Goal: Information Seeking & Learning: Learn about a topic

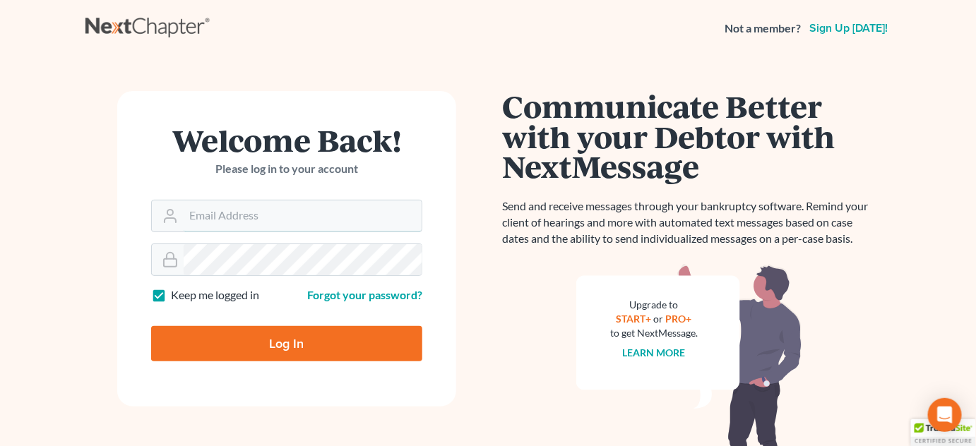
type input "[PERSON_NAME][EMAIL_ADDRESS][DOMAIN_NAME]"
click at [327, 347] on input "Log In" at bounding box center [286, 343] width 271 height 35
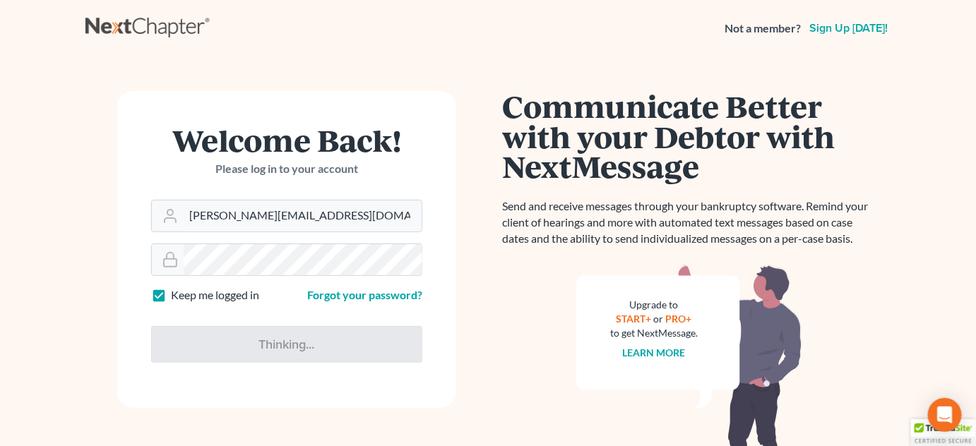
type input "Thinking..."
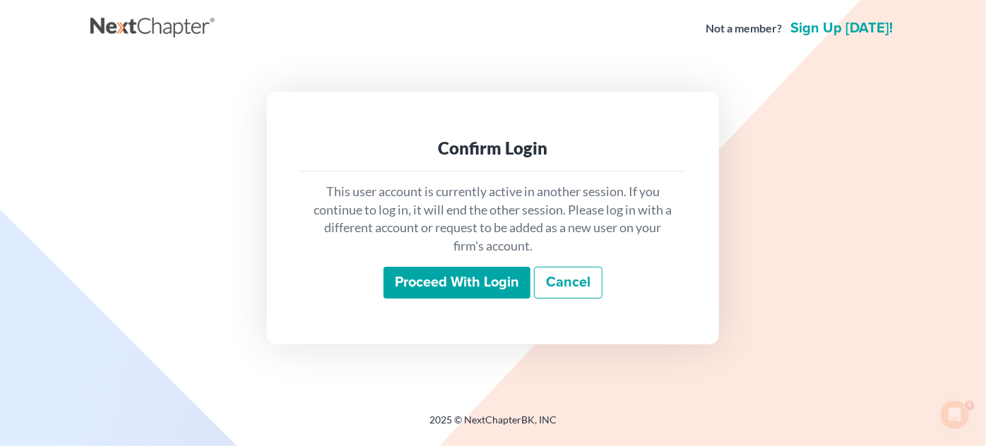
click at [478, 271] on input "Proceed with login" at bounding box center [457, 283] width 147 height 32
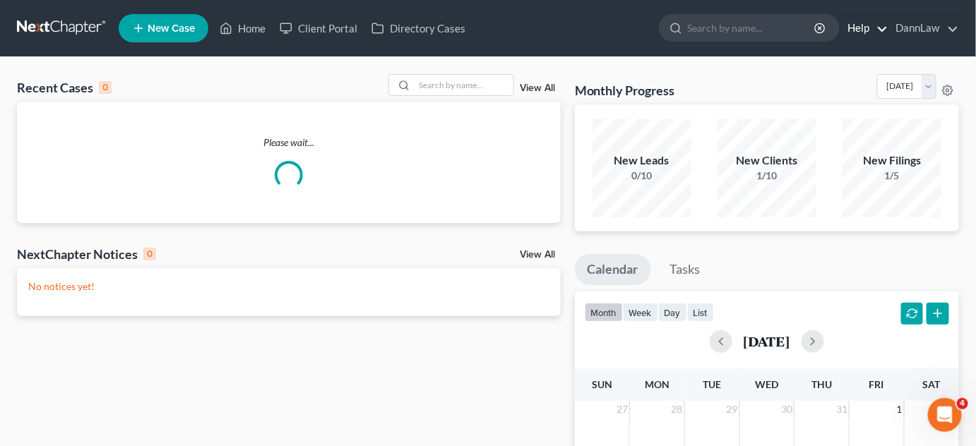
click at [881, 37] on link "Help" at bounding box center [863, 28] width 47 height 25
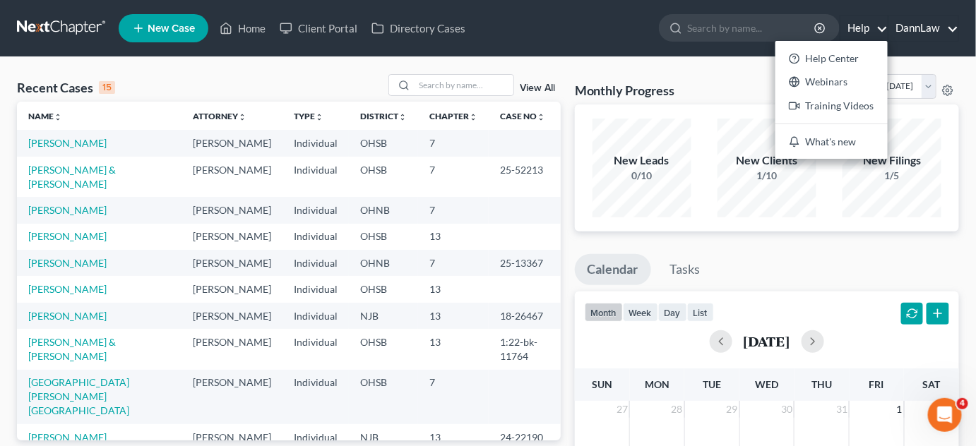
click at [928, 30] on link "DannLaw" at bounding box center [923, 28] width 69 height 25
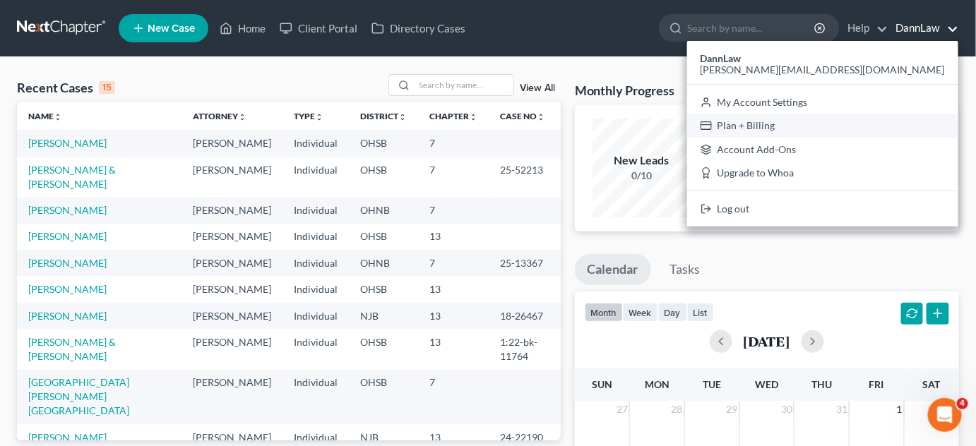
click at [905, 131] on link "Plan + Billing" at bounding box center [822, 126] width 271 height 24
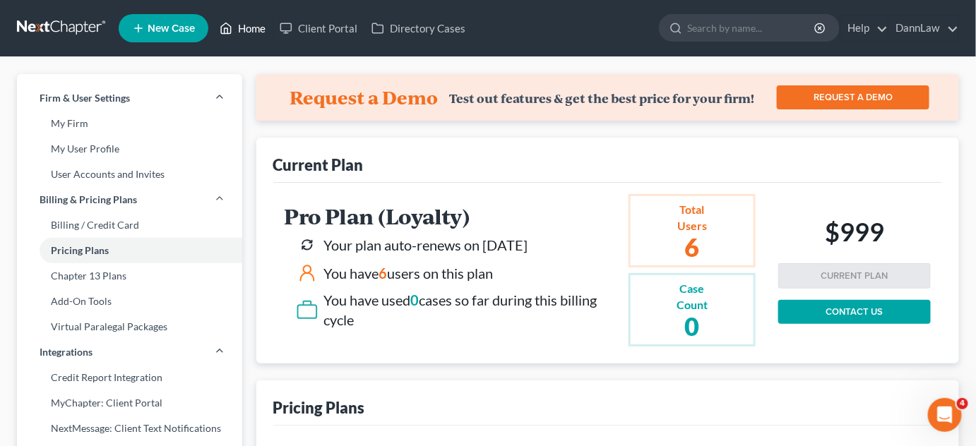
click at [251, 26] on link "Home" at bounding box center [243, 28] width 60 height 25
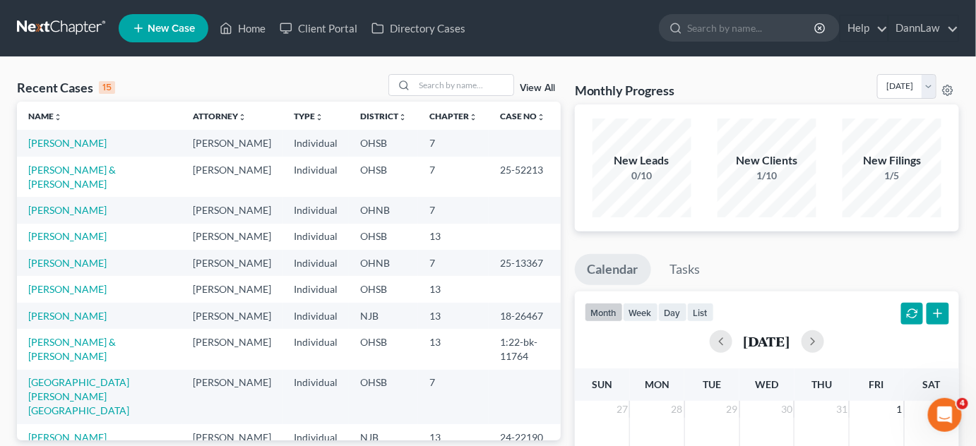
click at [255, 71] on div "Recent Cases 15 View All Name unfold_more expand_more expand_less Attorney unfo…" at bounding box center [488, 423] width 976 height 733
click at [252, 76] on div "Recent Cases 15 View All" at bounding box center [289, 88] width 544 height 28
click at [916, 30] on link "DannLaw" at bounding box center [923, 28] width 69 height 25
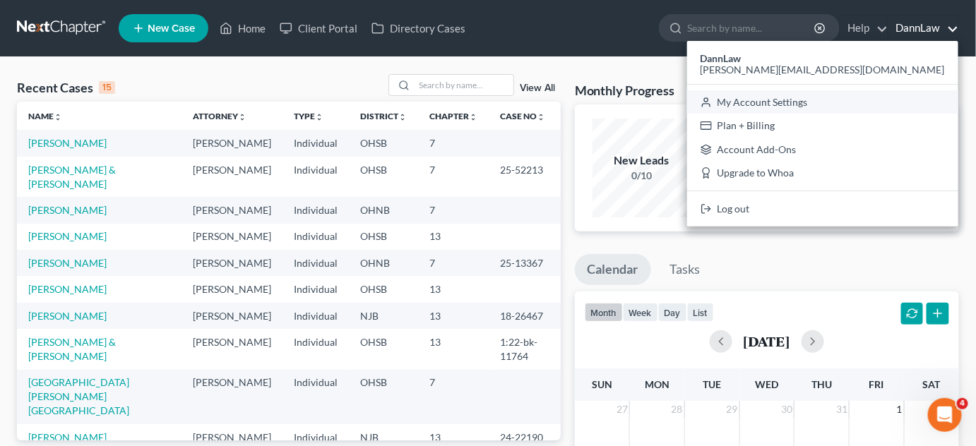
click at [887, 110] on link "My Account Settings" at bounding box center [822, 102] width 271 height 24
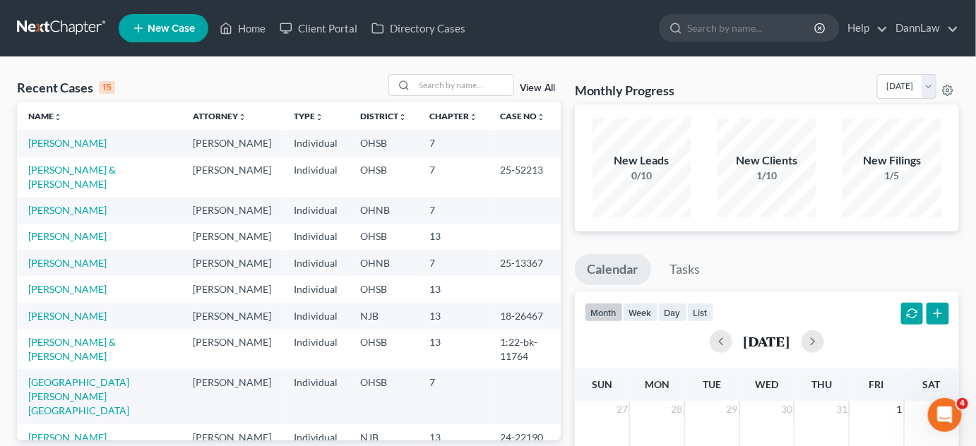
select select "24"
select select "36"
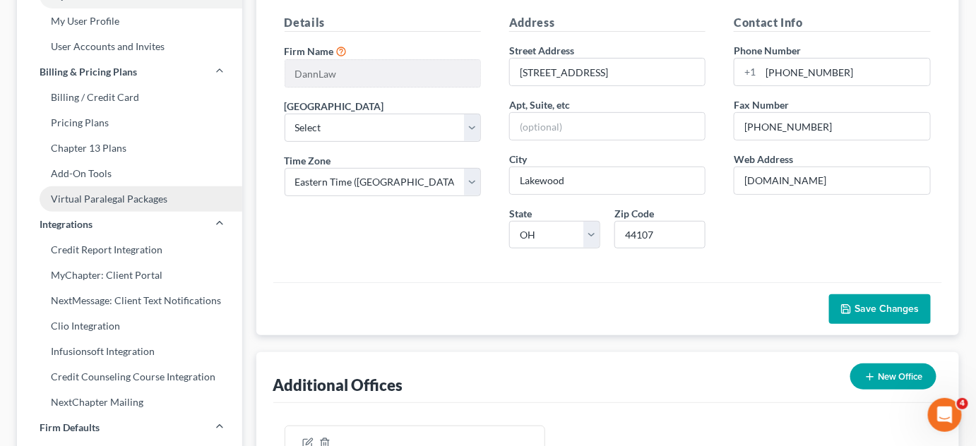
scroll to position [154, 0]
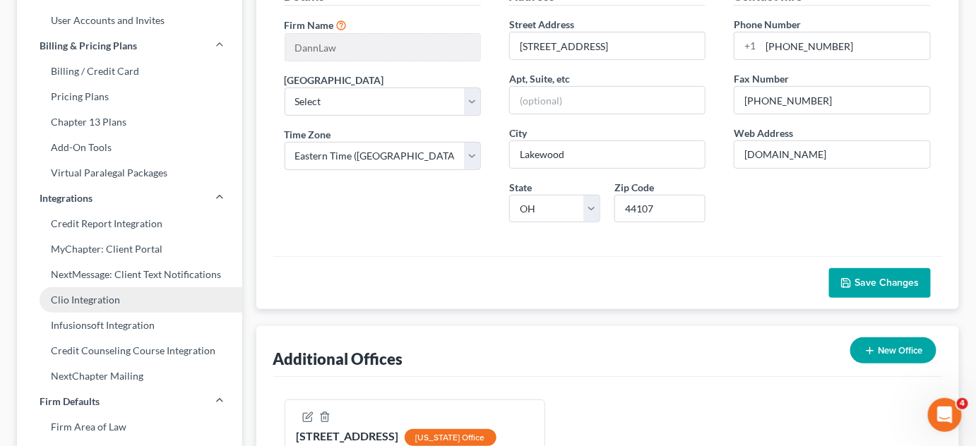
click at [125, 302] on link "Clio Integration" at bounding box center [129, 299] width 225 height 25
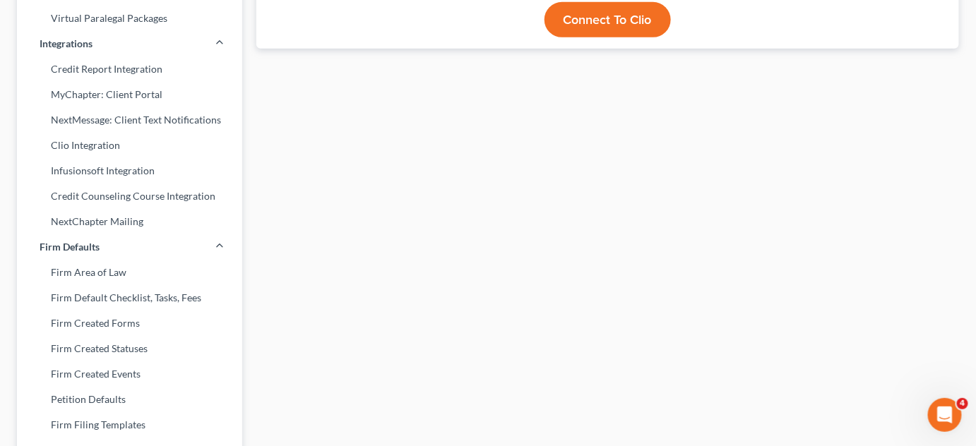
scroll to position [308, 0]
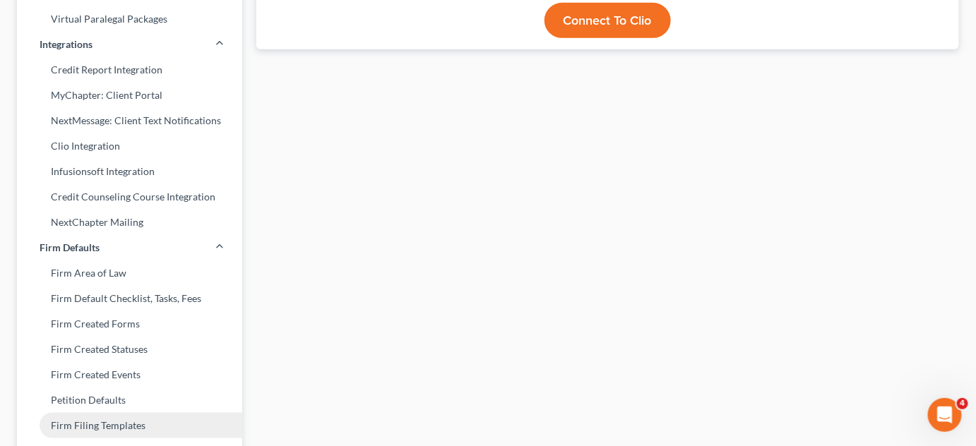
click at [54, 435] on link "Firm Filing Templates" at bounding box center [129, 425] width 225 height 25
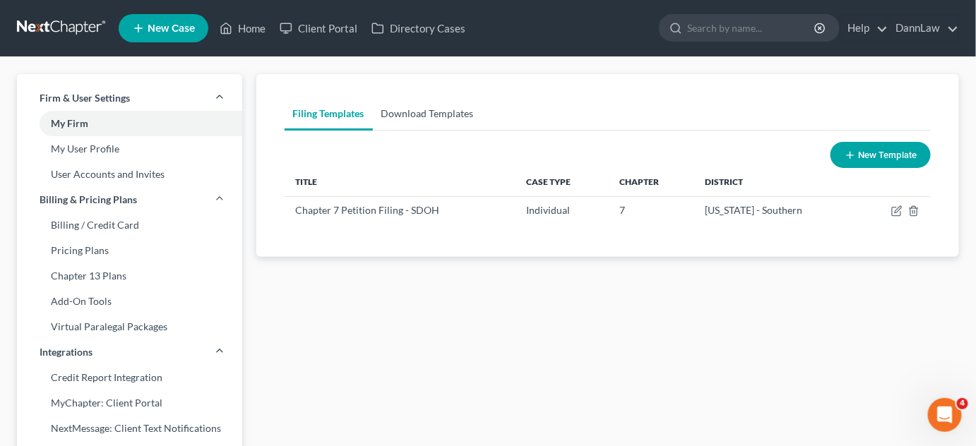
click at [446, 114] on link "Download Templates" at bounding box center [427, 114] width 109 height 34
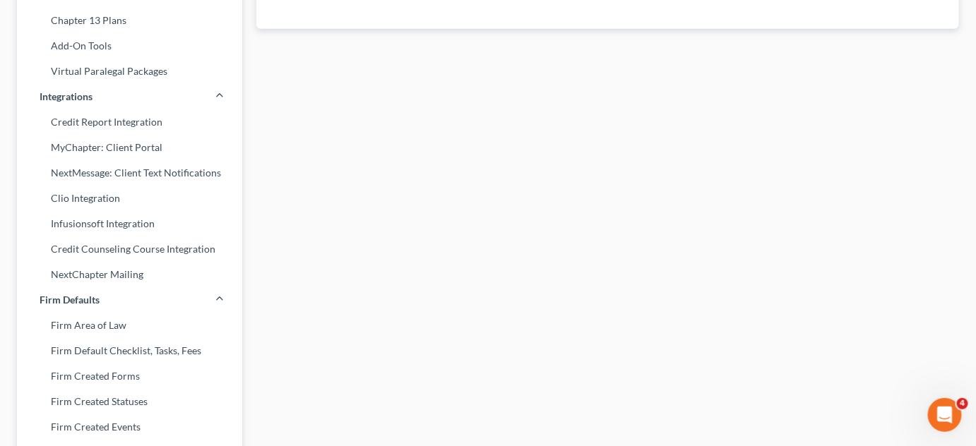
scroll to position [319, 0]
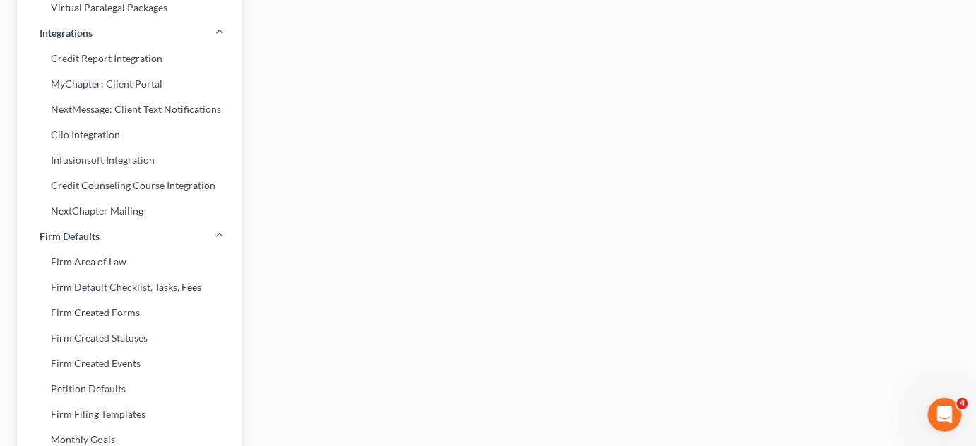
click at [537, 150] on div "Filing Templates Download Templates New Template Title Case Type Chapter Distri…" at bounding box center [608, 219] width 718 height 929
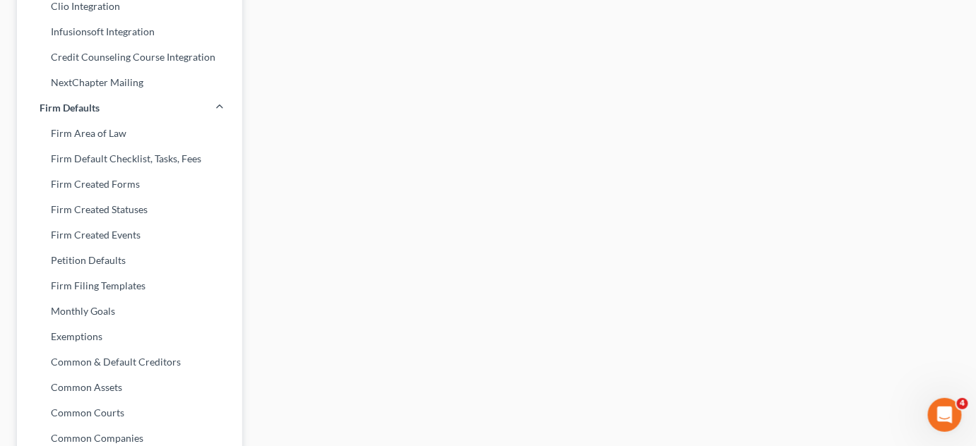
scroll to position [473, 0]
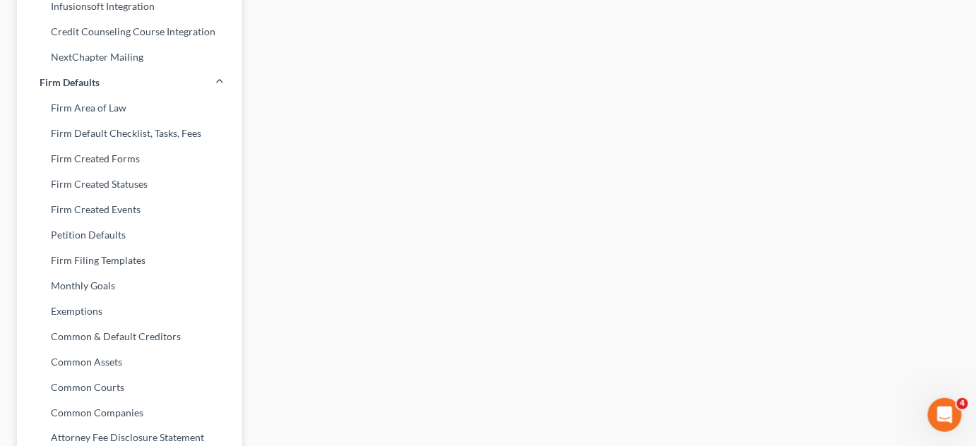
click at [385, 251] on div "Filing Templates Download Templates New Template Title Case Type Chapter Distri…" at bounding box center [608, 65] width 718 height 929
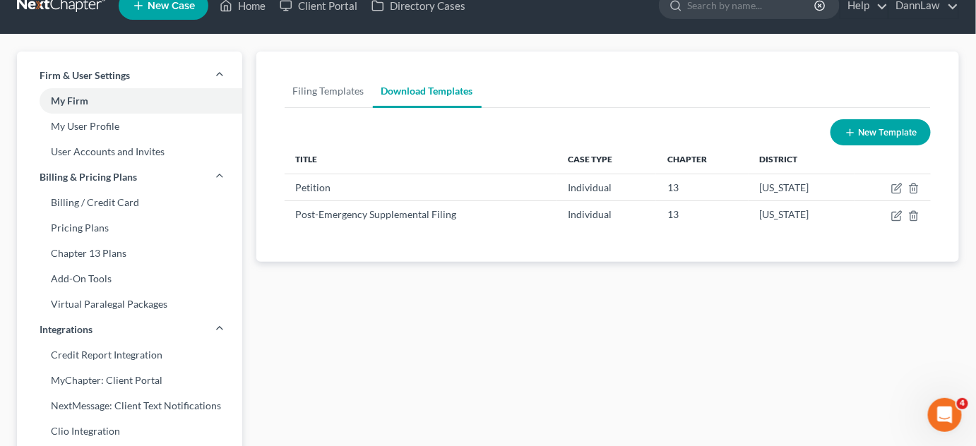
scroll to position [0, 0]
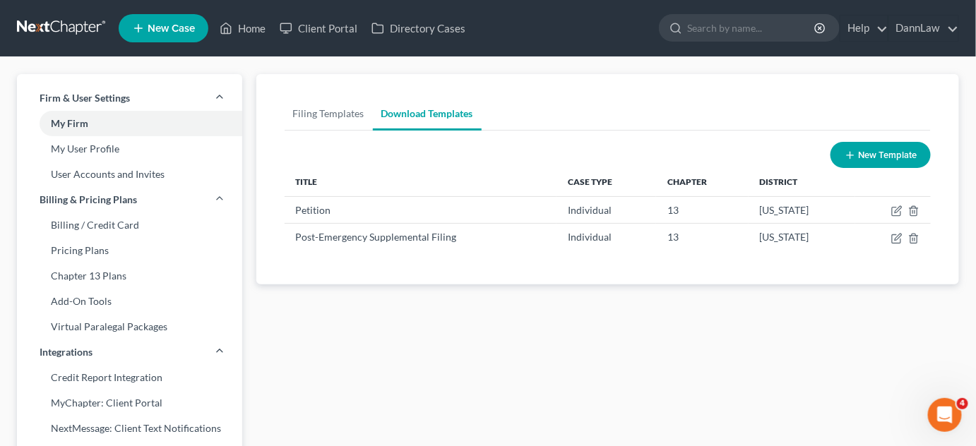
click at [930, 421] on div "Open Intercom Messenger" at bounding box center [944, 414] width 47 height 47
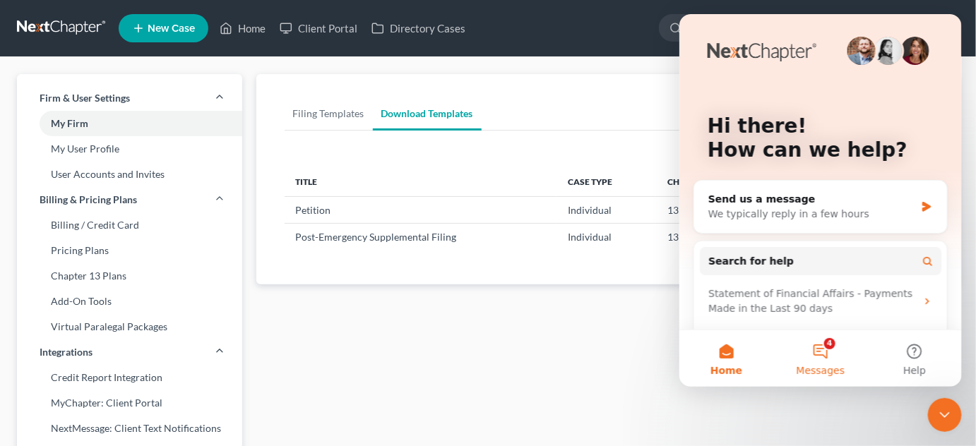
click at [820, 355] on button "4 Messages" at bounding box center [820, 358] width 94 height 57
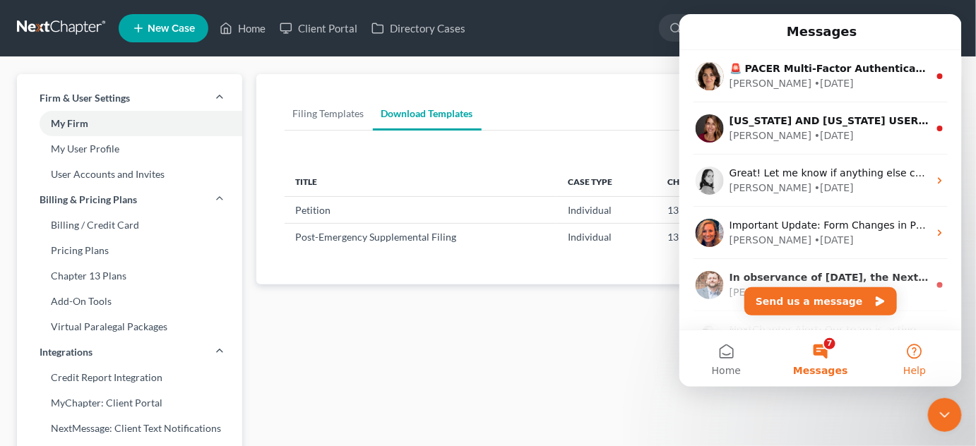
click at [913, 355] on button "Help" at bounding box center [914, 358] width 94 height 57
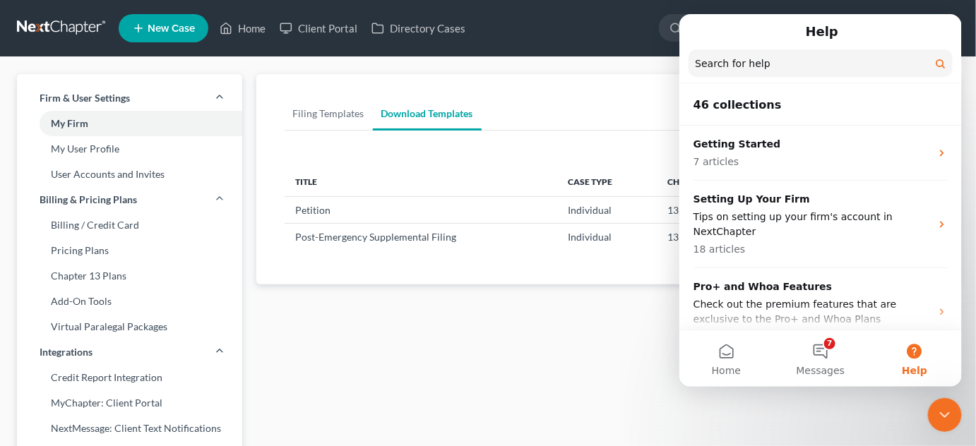
click at [787, 69] on input "Search for help" at bounding box center [820, 63] width 264 height 28
type input "bankruptcy questionnaire"
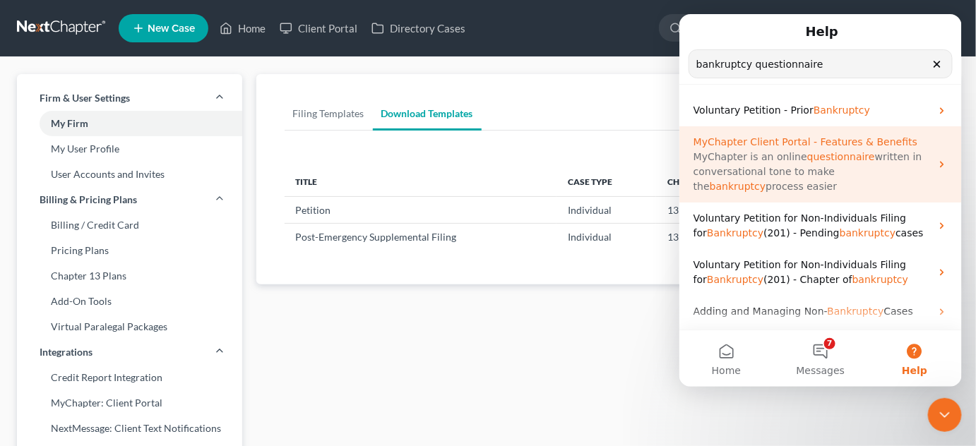
click at [833, 155] on span "questionnaire" at bounding box center [841, 155] width 68 height 11
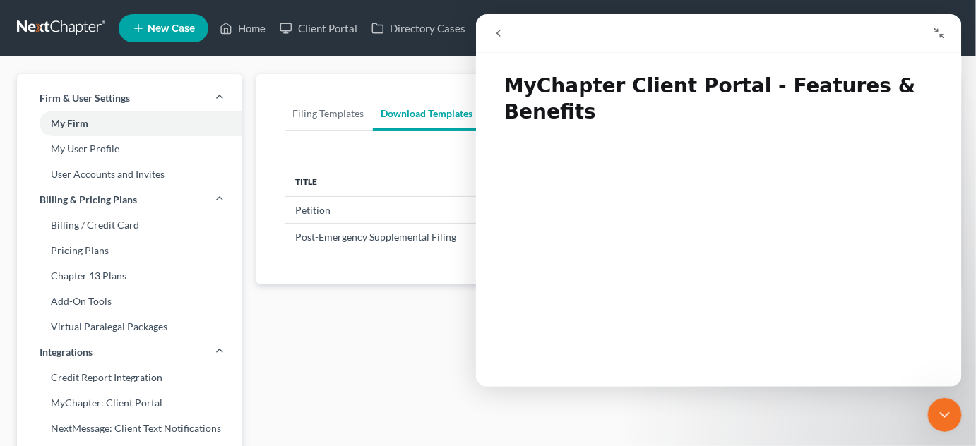
drag, startPoint x: 956, startPoint y: 334, endPoint x: 1441, endPoint y: 108, distance: 535.9
click at [95, 256] on link "Pricing Plans" at bounding box center [129, 250] width 225 height 25
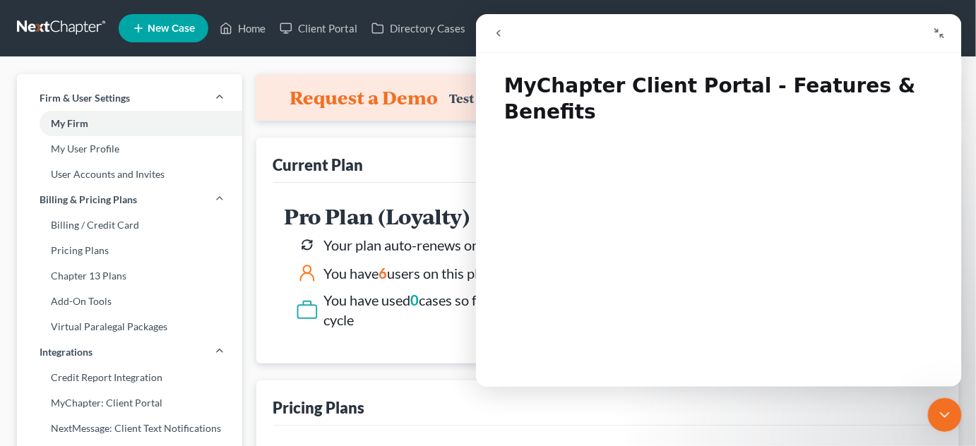
click at [941, 32] on icon "Collapse window" at bounding box center [938, 32] width 11 height 11
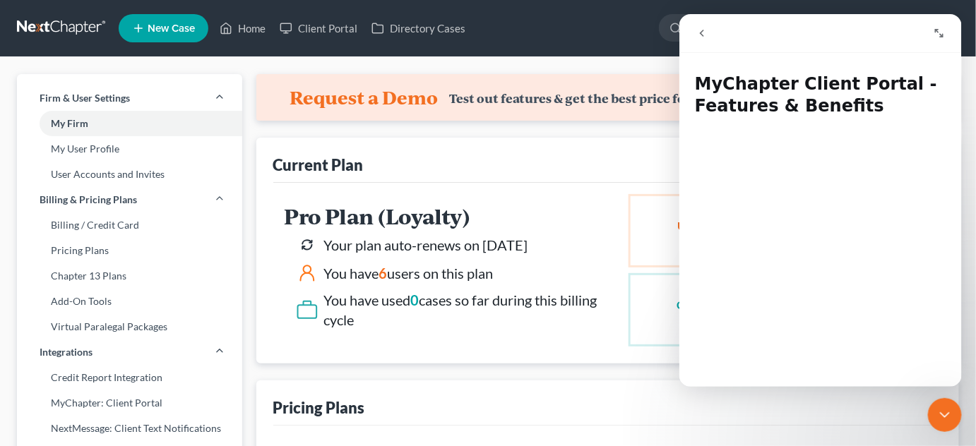
click at [570, 138] on div "Current Plan" at bounding box center [608, 160] width 670 height 45
click at [940, 403] on div "Close Intercom Messenger" at bounding box center [944, 415] width 34 height 34
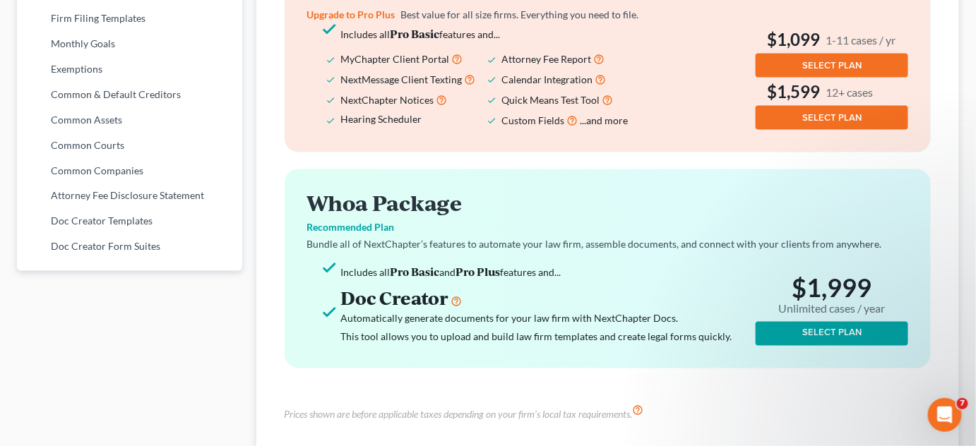
scroll to position [726, 0]
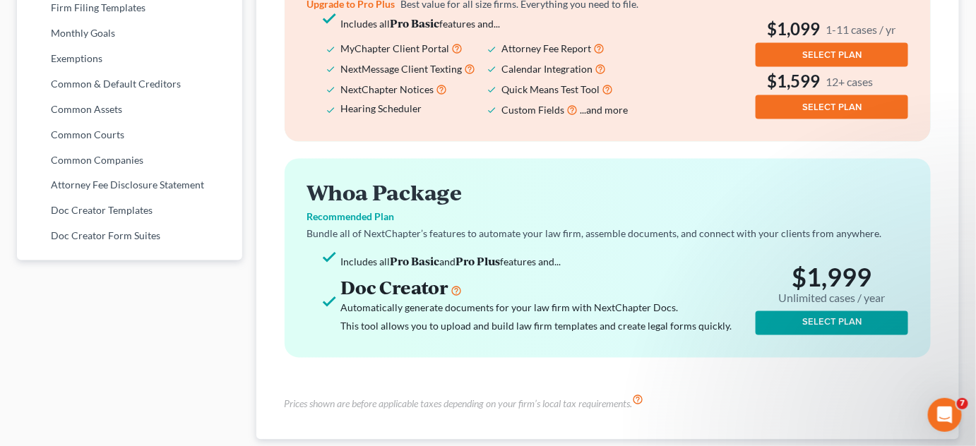
click at [937, 422] on div "Open Intercom Messenger" at bounding box center [944, 414] width 47 height 47
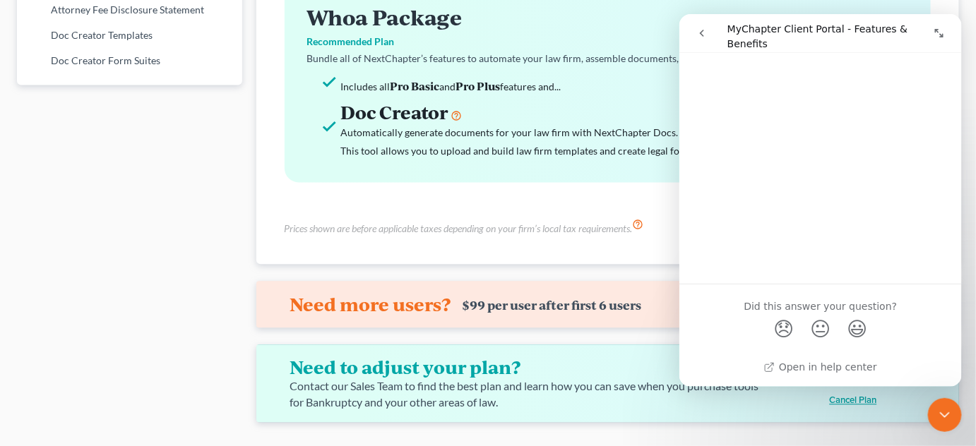
scroll to position [936, 0]
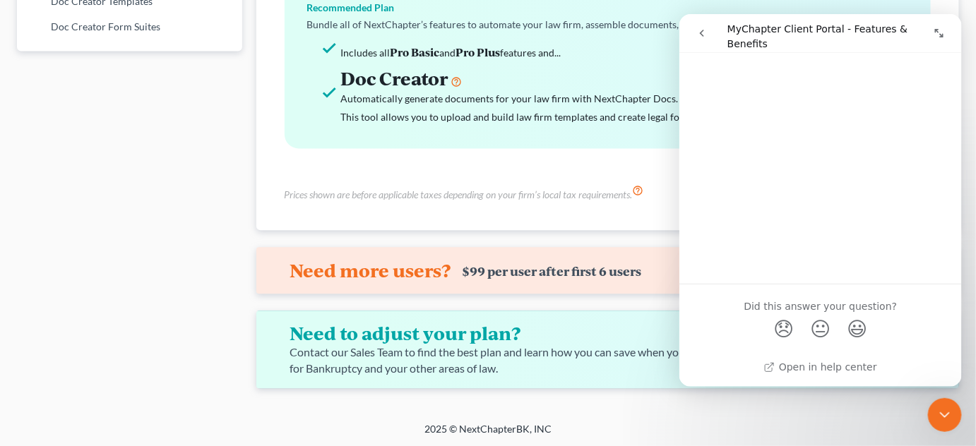
click at [934, 30] on icon "Expand window" at bounding box center [938, 32] width 8 height 8
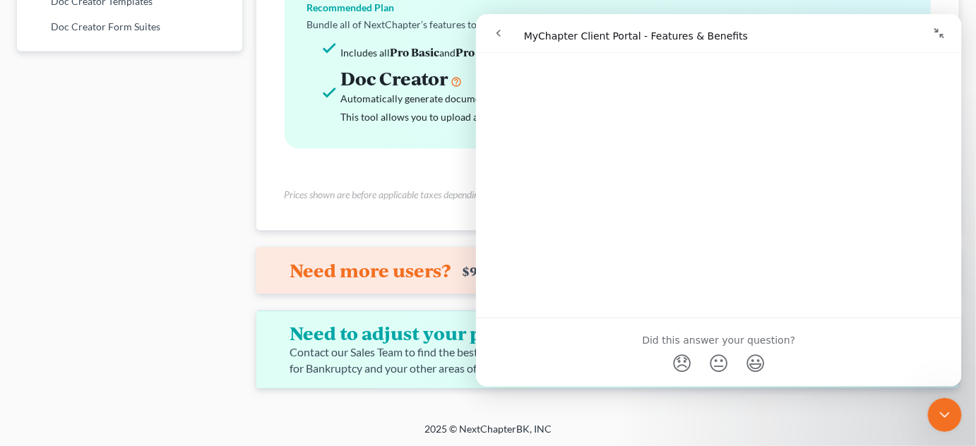
click at [934, 30] on icon "Collapse window" at bounding box center [938, 32] width 11 height 11
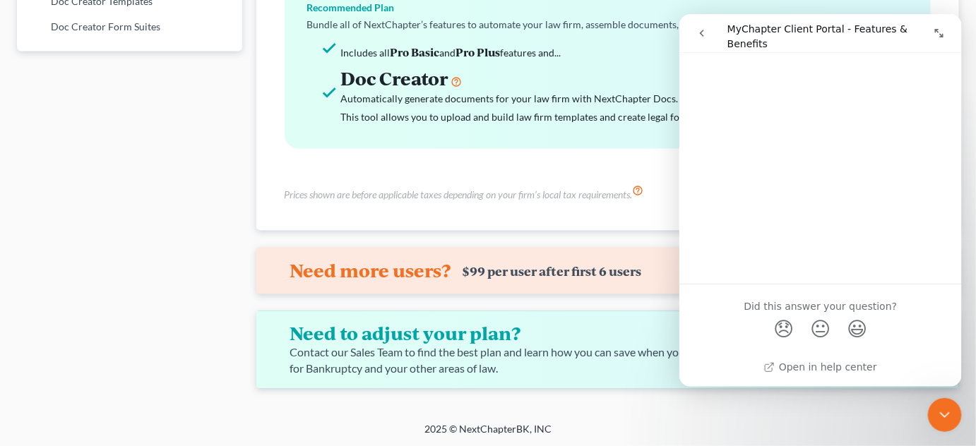
click at [934, 30] on icon "Expand window" at bounding box center [938, 32] width 8 height 8
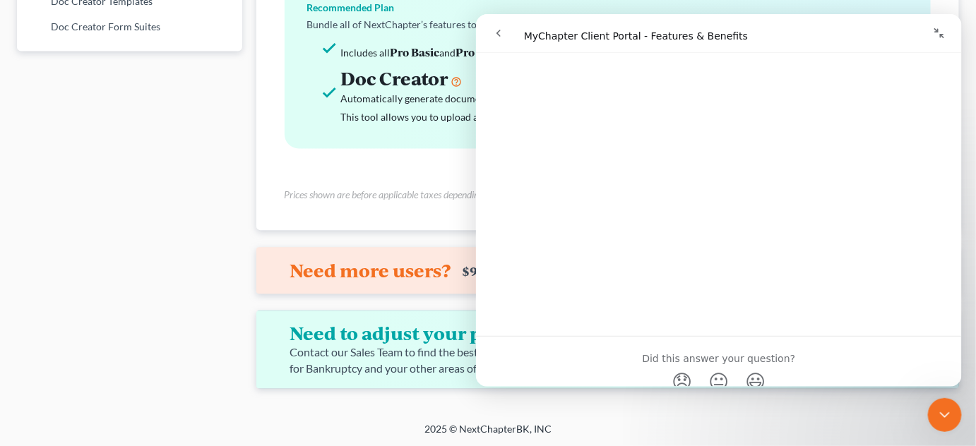
scroll to position [930, 0]
click at [947, 415] on icon "Close Intercom Messenger" at bounding box center [944, 414] width 17 height 17
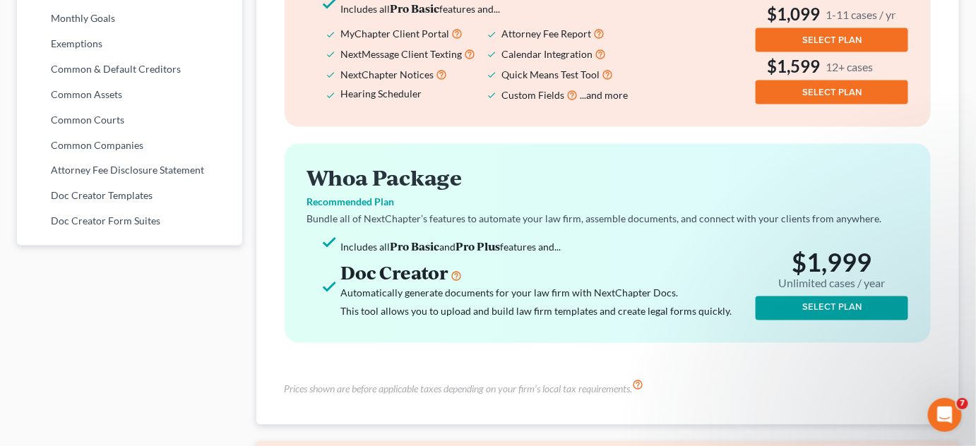
scroll to position [739, 0]
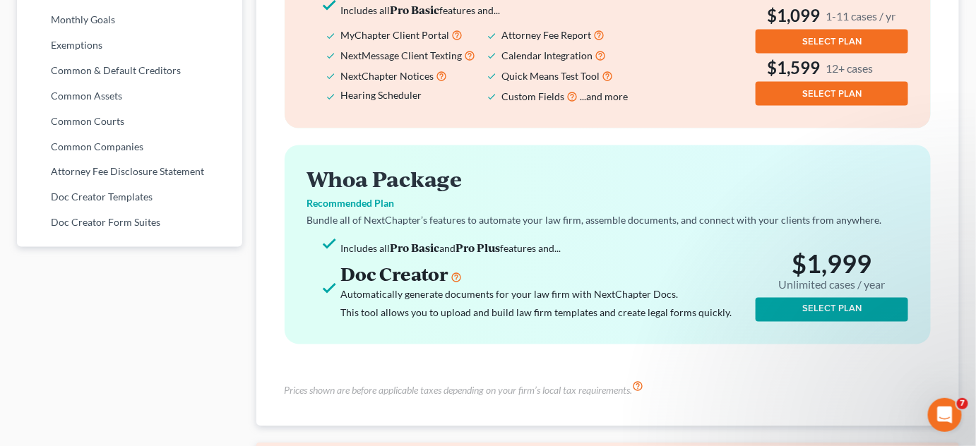
click at [940, 417] on icon "Open Intercom Messenger" at bounding box center [944, 414] width 23 height 23
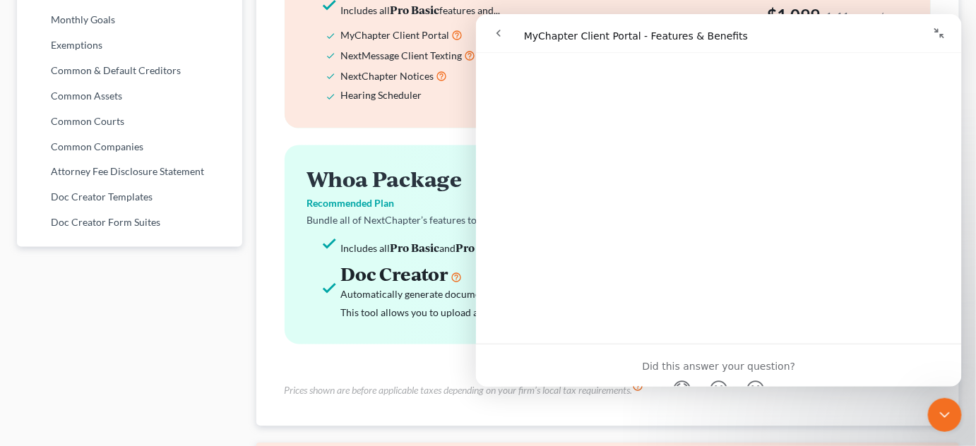
click at [499, 38] on button "go back" at bounding box center [497, 32] width 27 height 27
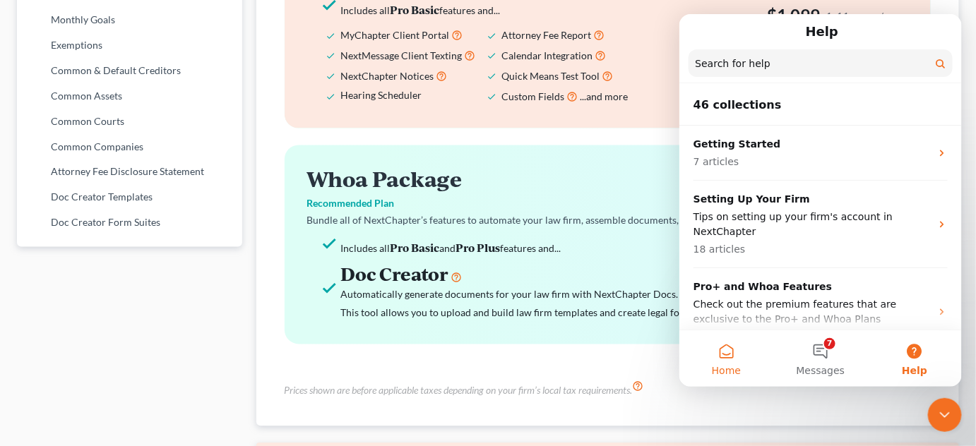
click at [730, 358] on button "Home" at bounding box center [726, 358] width 94 height 57
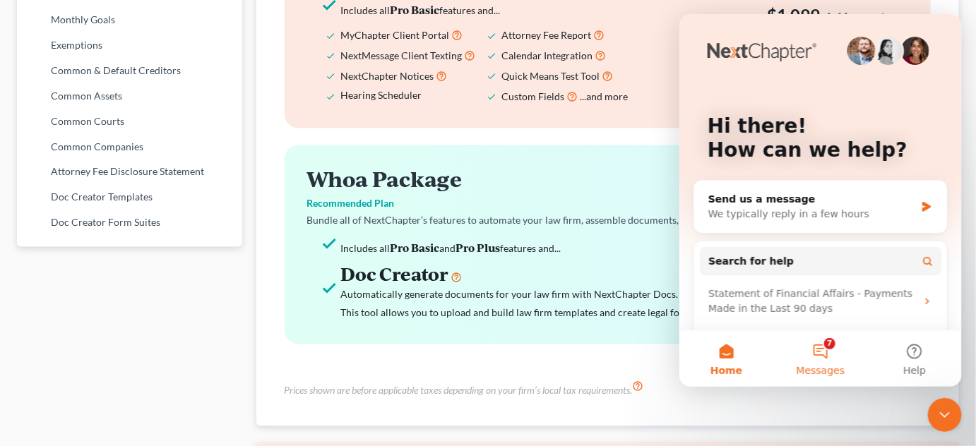
click at [813, 351] on button "7 Messages" at bounding box center [820, 358] width 94 height 57
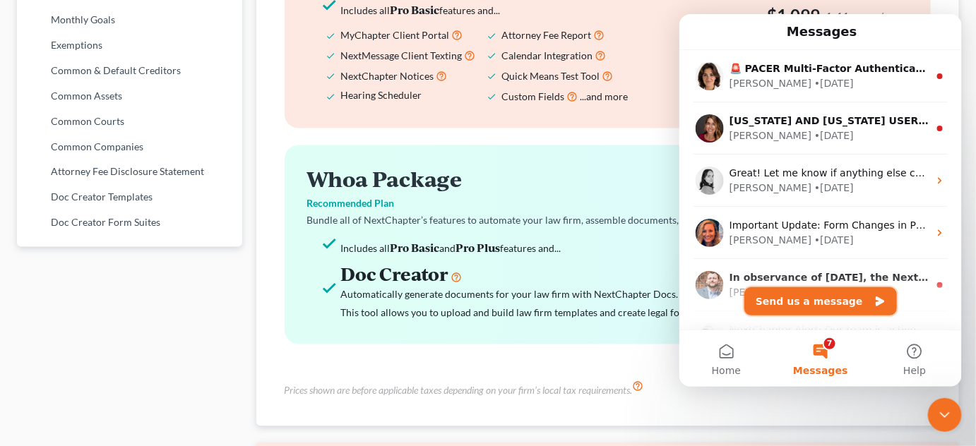
click at [822, 304] on button "Send us a message" at bounding box center [820, 301] width 153 height 28
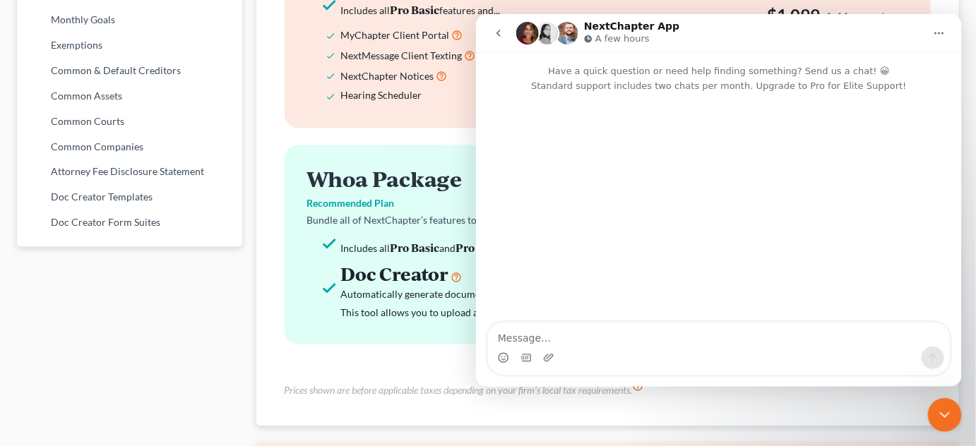
drag, startPoint x: 619, startPoint y: 304, endPoint x: 823, endPoint y: 304, distance: 204.1
click at [823, 304] on div "Intercom messenger" at bounding box center [718, 208] width 486 height 231
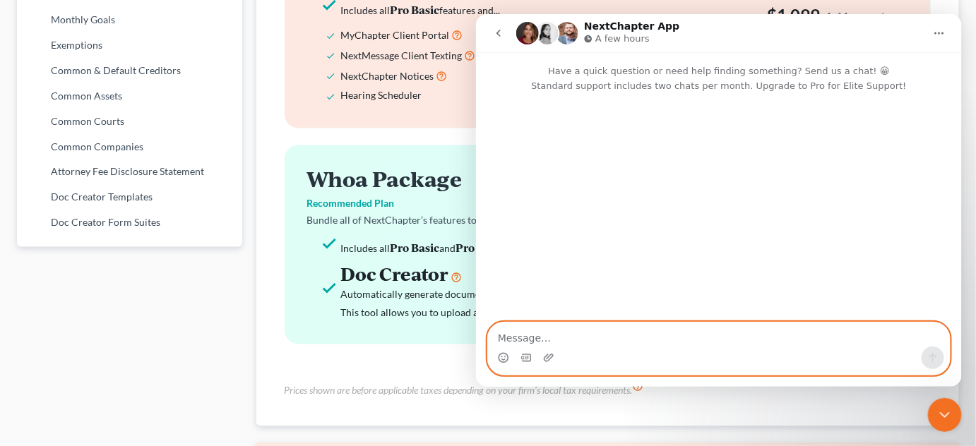
click at [800, 338] on textarea "Message…" at bounding box center [718, 334] width 462 height 24
click at [800, 338] on textarea "C" at bounding box center [718, 334] width 462 height 24
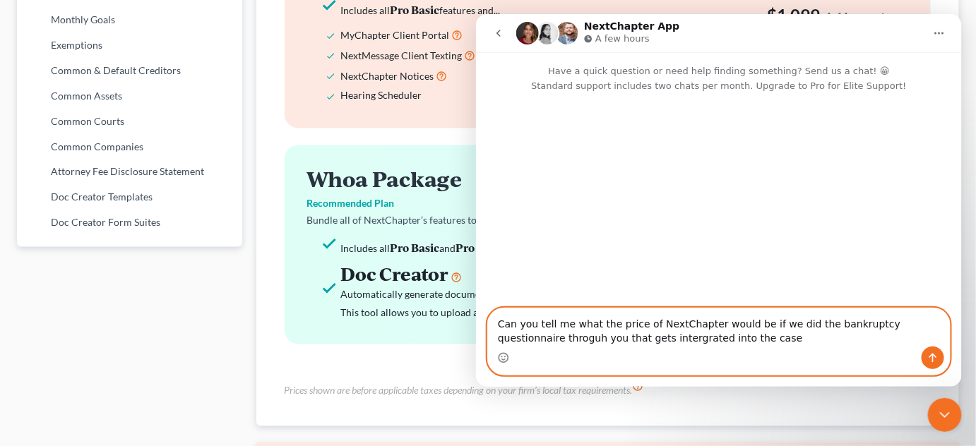
type textarea "Can you tell me what the price of NextChapter would be if we did the bankruptcy…"
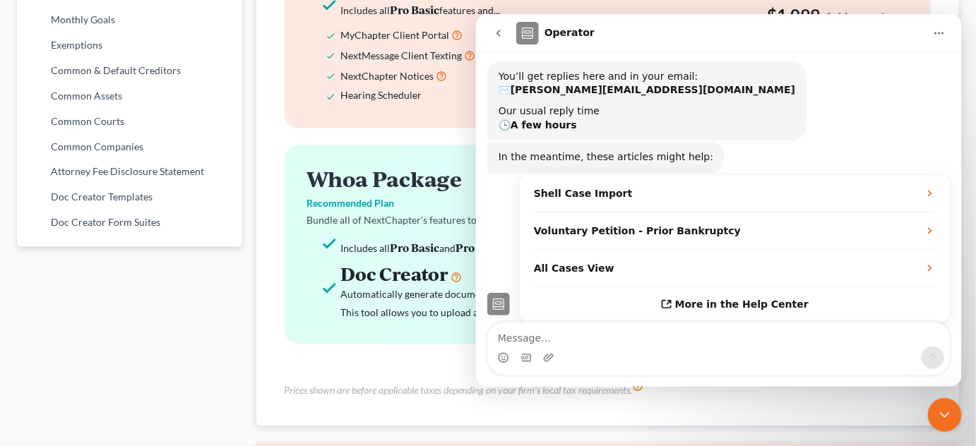
scroll to position [119, 0]
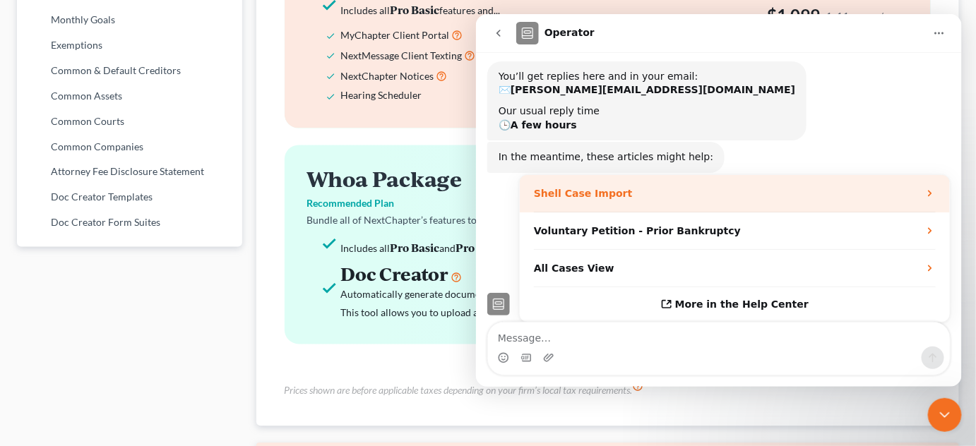
click at [690, 191] on div "Shell Case Import" at bounding box center [734, 192] width 430 height 37
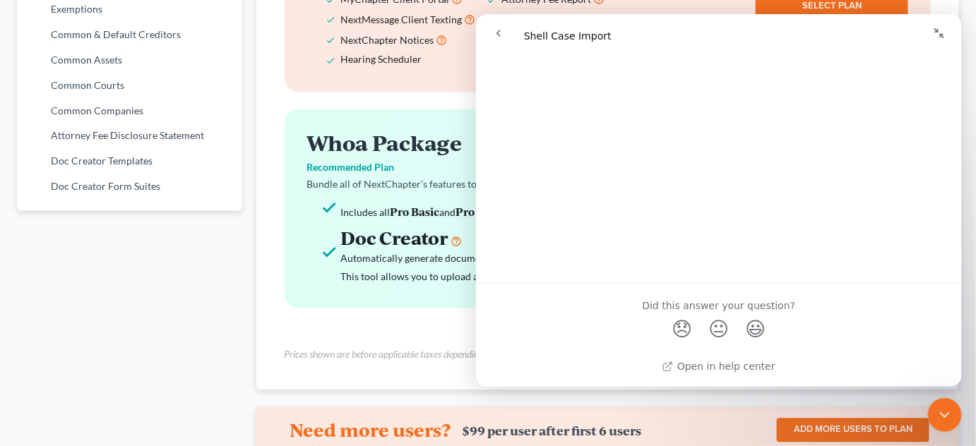
scroll to position [816, 0]
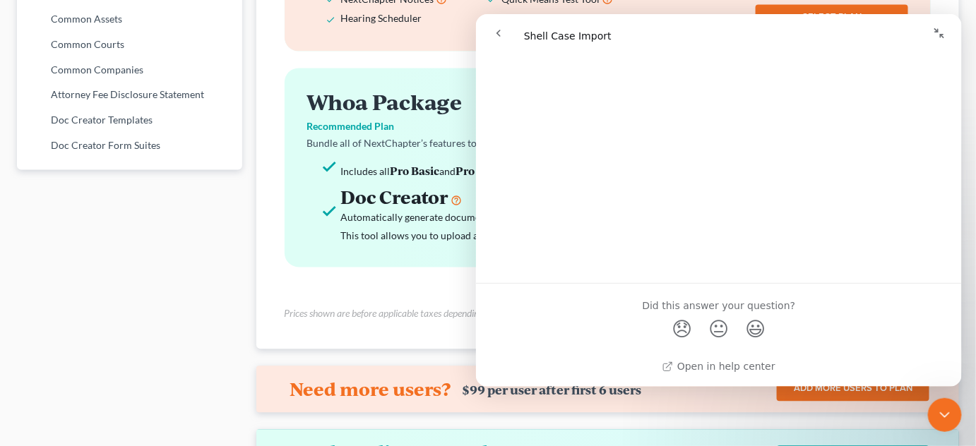
click at [940, 35] on icon "Collapse window" at bounding box center [939, 33] width 10 height 10
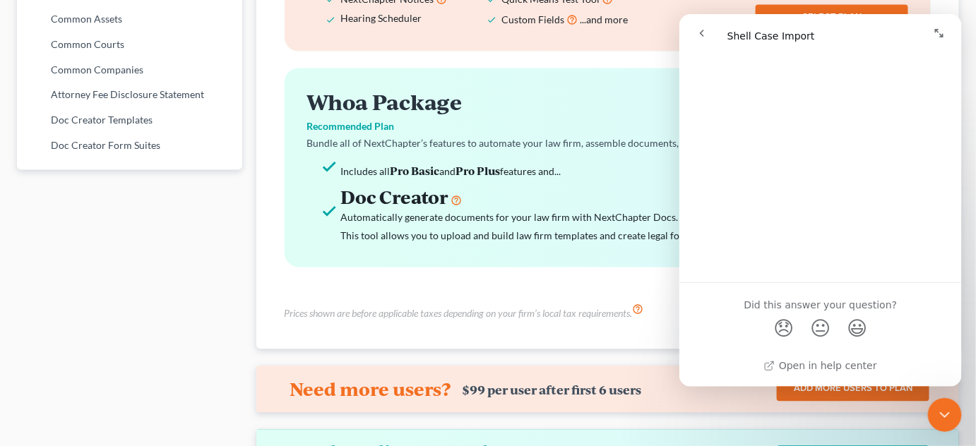
scroll to position [288, 0]
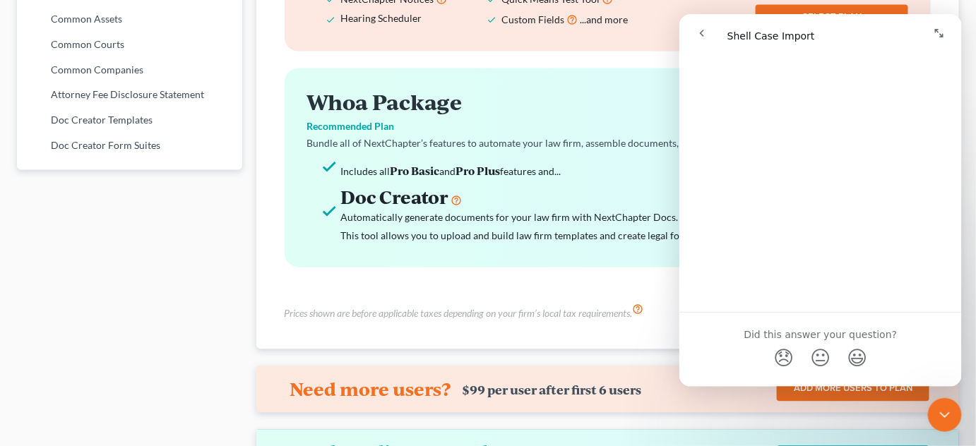
click at [702, 34] on icon "go back" at bounding box center [701, 32] width 11 height 11
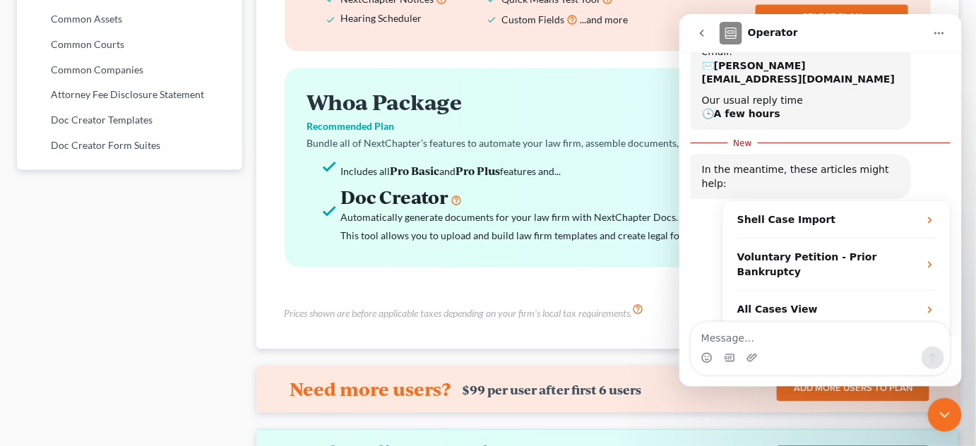
scroll to position [0, 0]
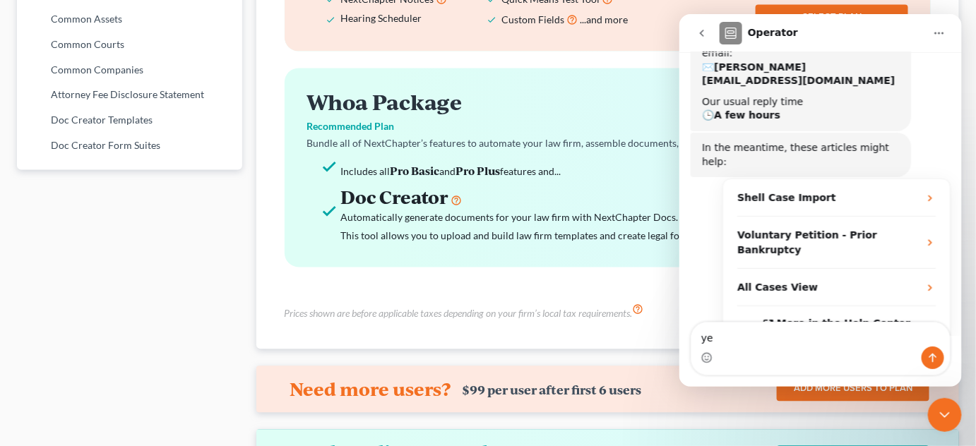
type textarea "yes"
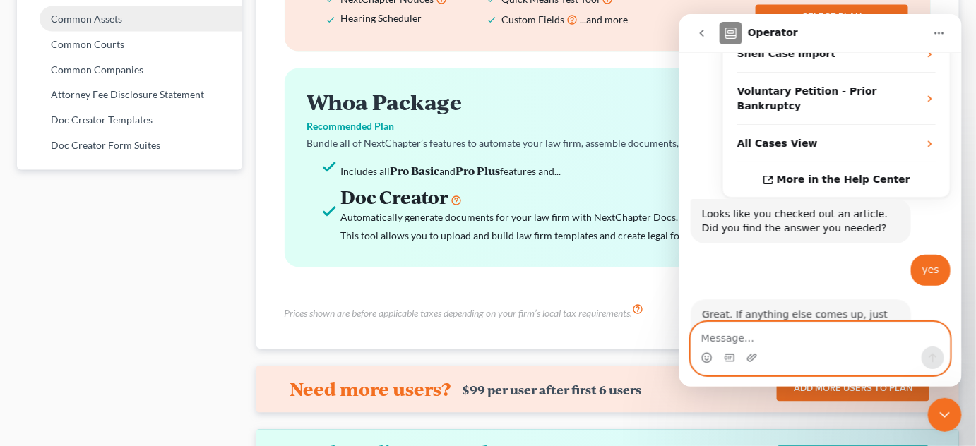
scroll to position [319, 0]
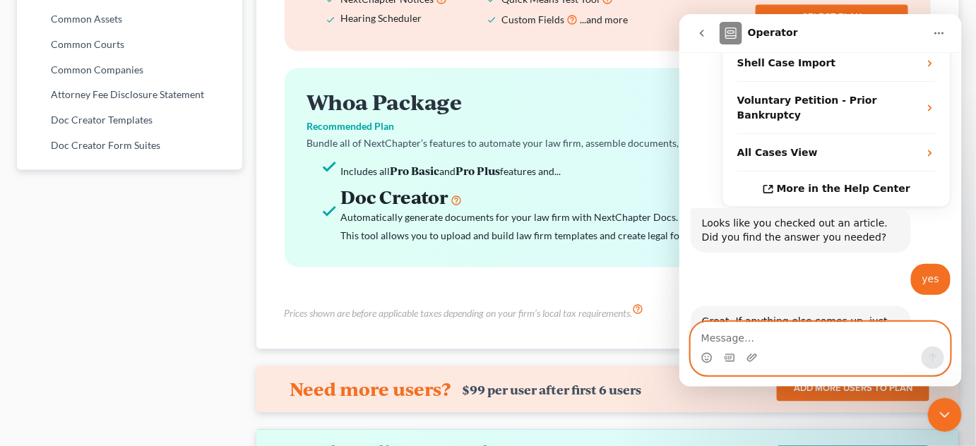
click at [797, 332] on textarea "Message…" at bounding box center [820, 334] width 258 height 24
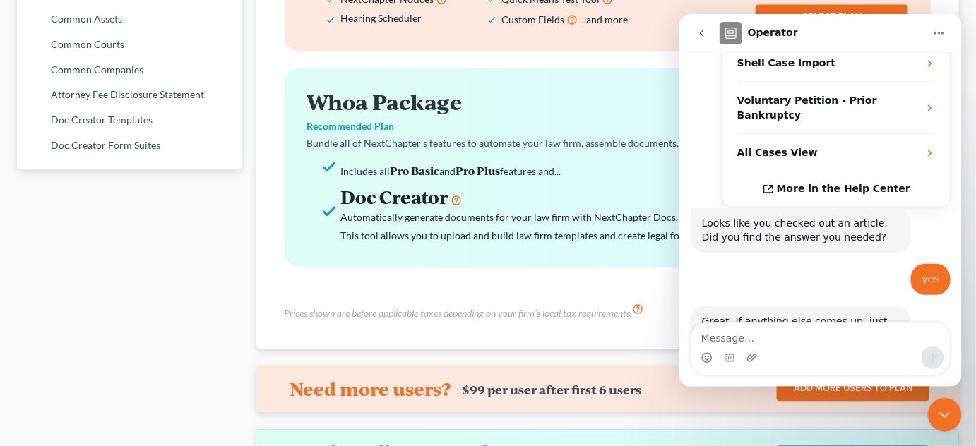
click at [941, 28] on icon "Home" at bounding box center [938, 32] width 11 height 11
click at [939, 28] on icon "Home" at bounding box center [938, 32] width 11 height 11
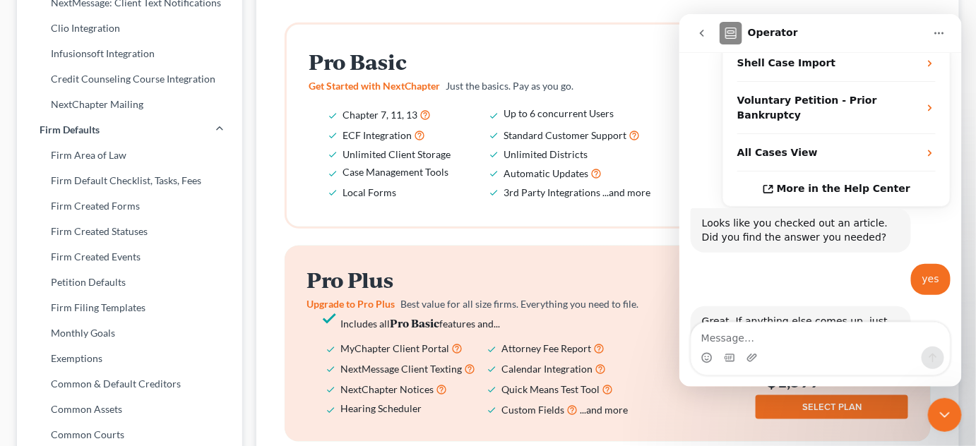
click at [542, 148] on span "Unlimited Districts" at bounding box center [546, 154] width 84 height 12
click at [933, 411] on div "Close Intercom Messenger" at bounding box center [944, 415] width 34 height 34
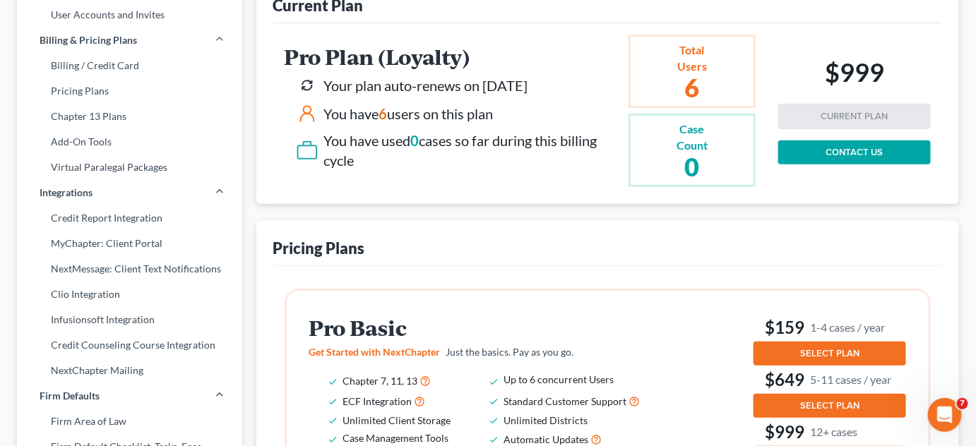
scroll to position [149, 0]
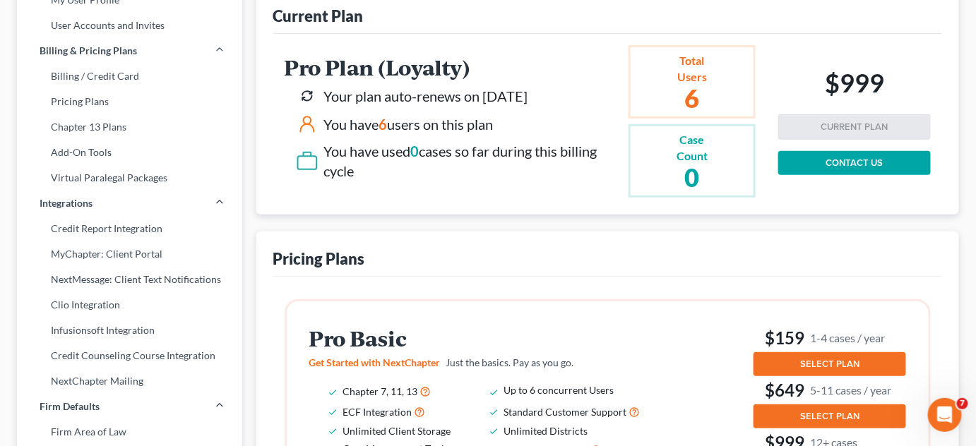
click at [695, 98] on h2 "6" at bounding box center [692, 97] width 55 height 25
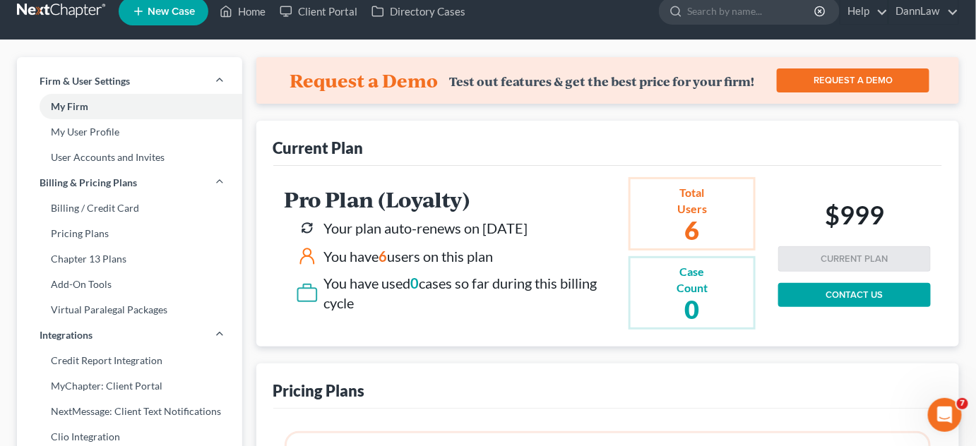
scroll to position [13, 0]
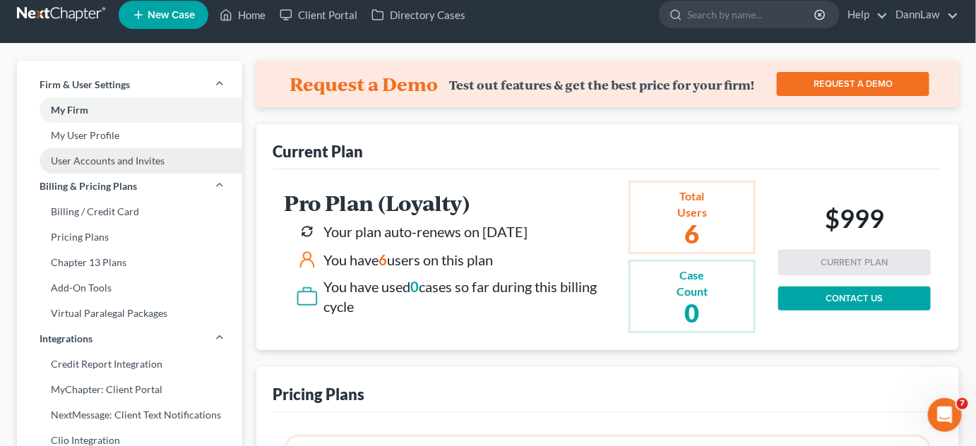
click at [109, 165] on link "User Accounts and Invites" at bounding box center [129, 160] width 225 height 25
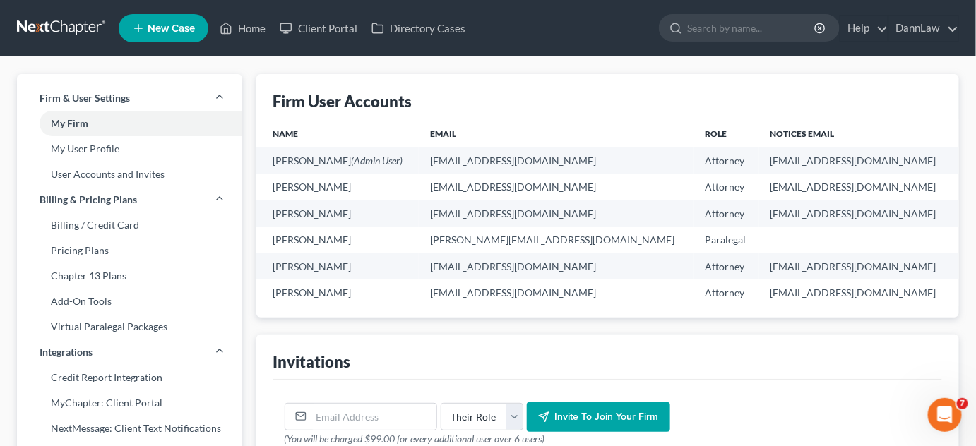
click at [413, 105] on div "Firm User Accounts" at bounding box center [608, 96] width 670 height 45
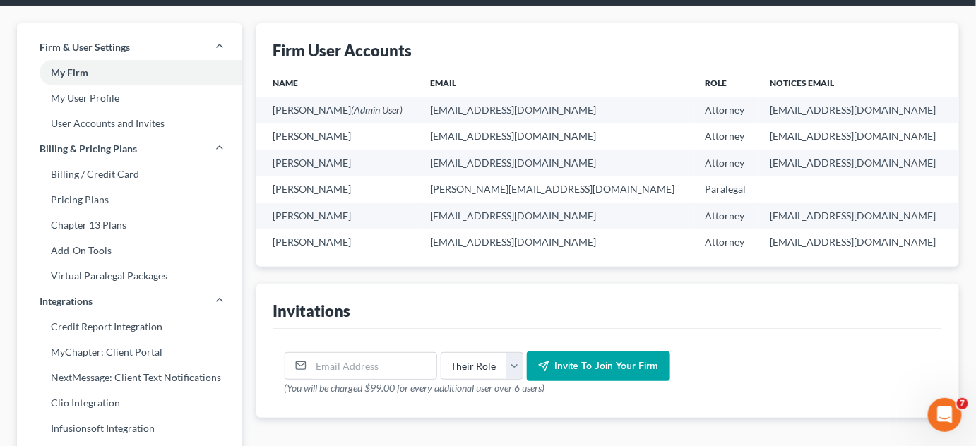
scroll to position [25, 0]
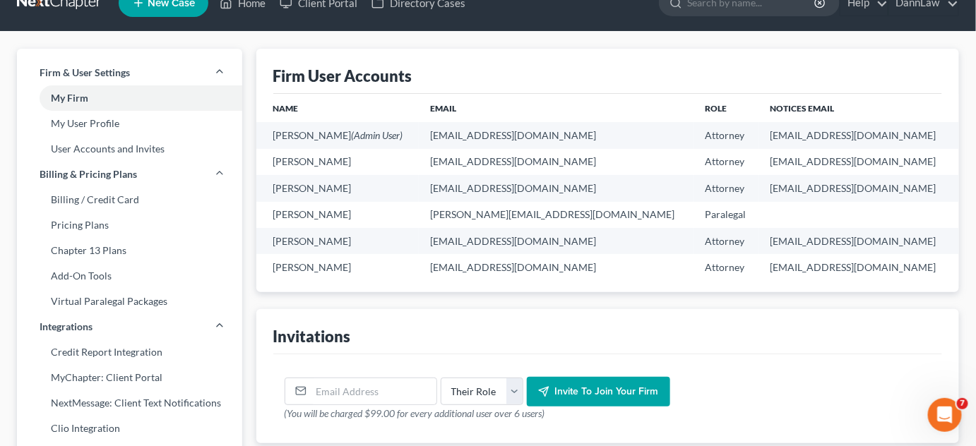
click at [410, 81] on div "Firm User Accounts" at bounding box center [342, 76] width 139 height 20
click at [117, 229] on link "Pricing Plans" at bounding box center [129, 225] width 225 height 25
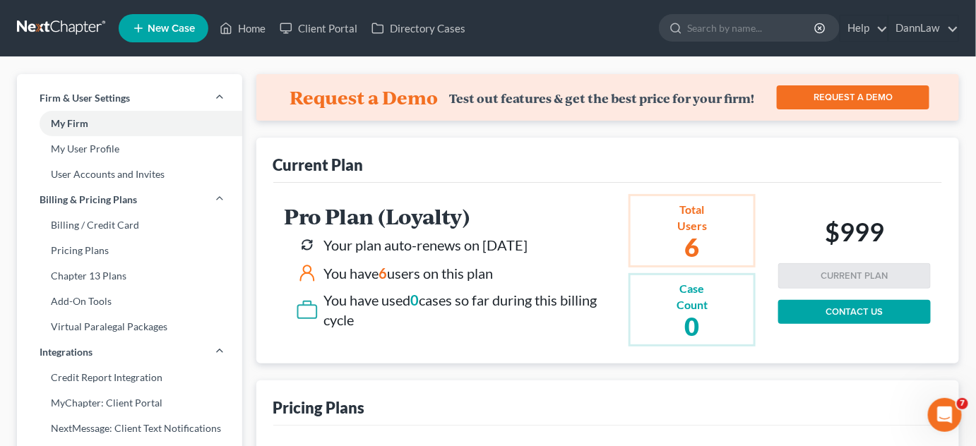
click at [359, 163] on div "Current Plan" at bounding box center [318, 165] width 90 height 20
click at [352, 165] on div "Current Plan" at bounding box center [318, 165] width 90 height 20
click at [329, 75] on div "Request a Demo Test out features & get the best price for your firm! REQUEST A …" at bounding box center [607, 97] width 703 height 47
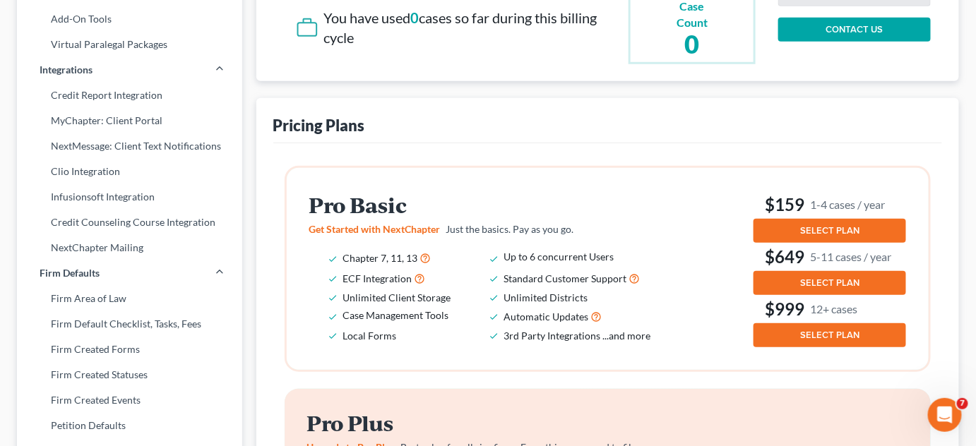
scroll to position [308, 0]
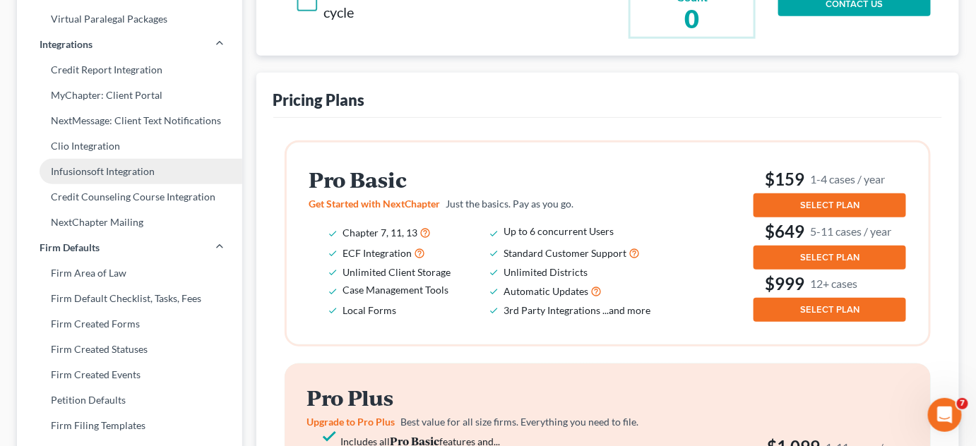
click at [147, 178] on link "Infusionsoft Integration" at bounding box center [129, 171] width 225 height 25
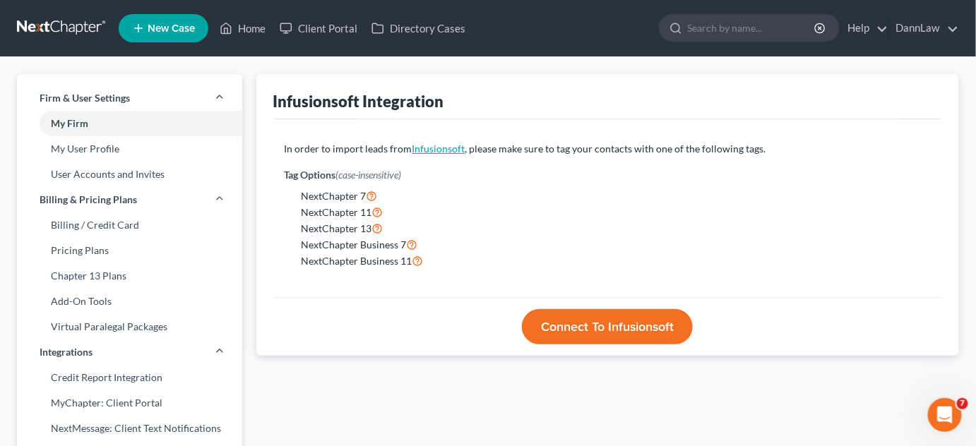
click at [445, 150] on link "Infusionsoft" at bounding box center [438, 149] width 53 height 12
click at [545, 194] on li "NextChapter 7" at bounding box center [617, 196] width 630 height 16
